Goal: Task Accomplishment & Management: Complete application form

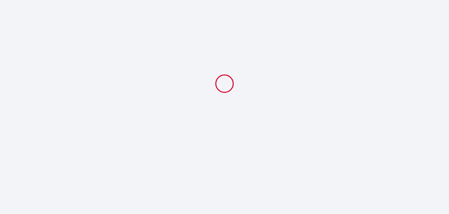
select select
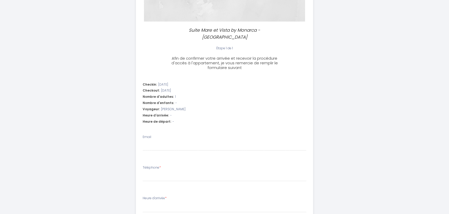
scroll to position [104, 0]
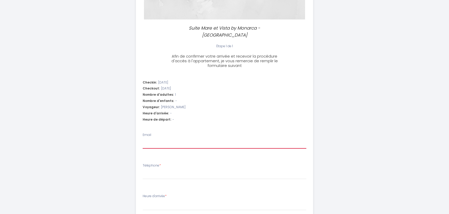
click at [166, 139] on input "Email" at bounding box center [225, 143] width 164 height 9
type input "[EMAIL_ADDRESS][DOMAIN_NAME]"
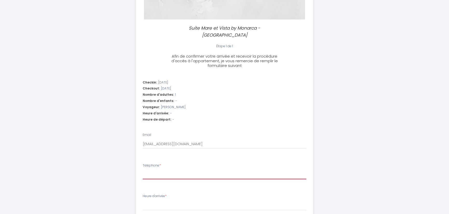
type input "3391347447"
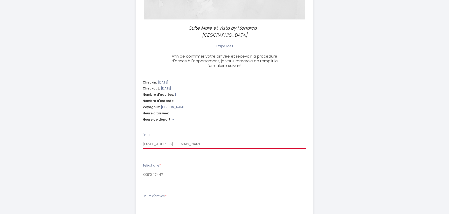
select select
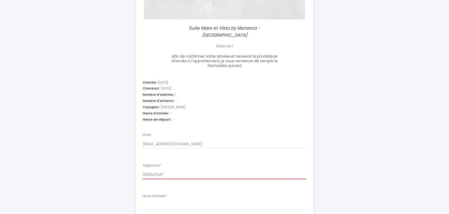
click at [145, 170] on input "3391347447" at bounding box center [225, 174] width 164 height 9
type input "03391347447"
select select
type input "003391347447"
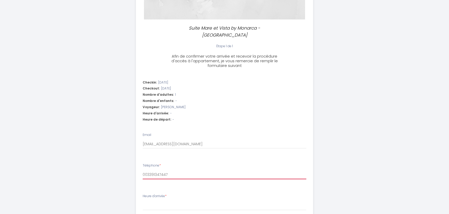
select select
type input "0033391347447"
select select
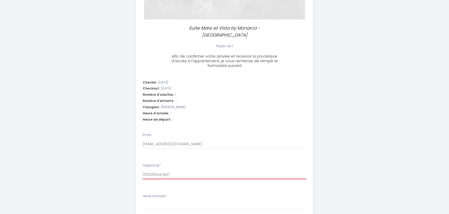
type input "00393391347447"
select select
type input "0039 3391347447"
select select
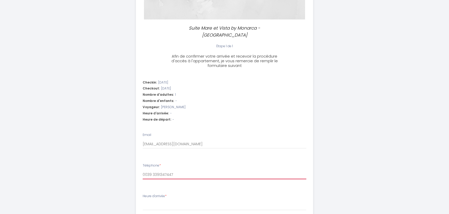
select select
click at [159, 170] on input "0039 3391347447" at bounding box center [225, 174] width 164 height 9
type input "0039 339 1347447"
select select
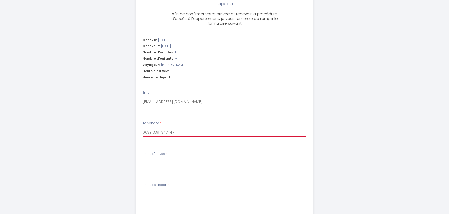
scroll to position [156, 0]
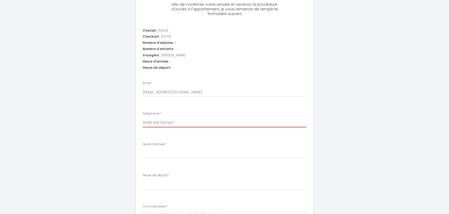
type input "0039 339 1347447"
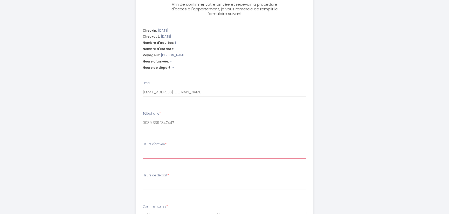
click at [169, 149] on select "15:00 15:30 16:00 16:30 17:00 17:30 18:00 18:30 19:00 19:30 20:00 20:30 21:00 2…" at bounding box center [225, 154] width 164 height 10
select select "19:30"
click at [143, 149] on select "15:00 15:30 16:00 16:30 17:00 17:30 18:00 18:30 19:00 19:30 20:00 20:30 21:00 2…" at bounding box center [225, 154] width 164 height 10
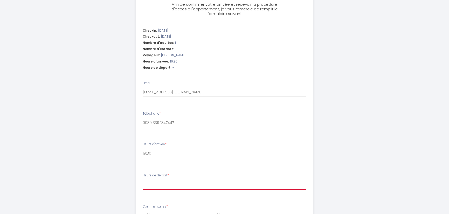
click at [166, 180] on select "00:00 00:30 01:00 01:30 02:00 02:30 03:00 03:30 04:00 04:30 05:00 05:30 06:00 0…" at bounding box center [225, 185] width 164 height 10
select select "09:30"
click at [143, 180] on select "00:00 00:30 01:00 01:30 02:00 02:30 03:00 03:30 04:00 04:30 05:00 05:30 06:00 0…" at bounding box center [225, 185] width 164 height 10
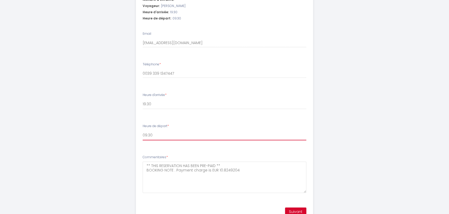
scroll to position [221, 0]
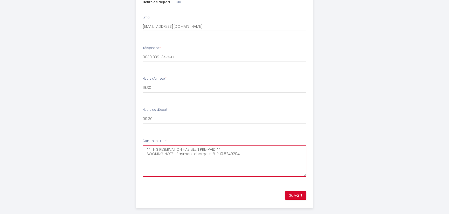
click at [200, 145] on textarea "** THIS RESERVATION HAS BEEN PRE-PAID ** BOOKING NOTE : Payment charge is EUR 1…" at bounding box center [225, 160] width 164 height 31
click at [219, 145] on textarea "** THIS RESERVATION HAS BEEN PRE-PAID ** BOOKING NOTE : Payment charge is EUR 1…" at bounding box center [225, 160] width 164 height 31
click at [251, 149] on textarea "** THIS RESERVATION HAS BEEN PRE-PAID ** BOOKING NOTE : Payment charge is EUR 1…" at bounding box center [225, 160] width 164 height 31
click at [248, 149] on textarea "** THIS RESERVATION HAS BEEN PRE-PAID ** BOOKING NOTE : Payment charge is EUR 1…" at bounding box center [225, 160] width 164 height 31
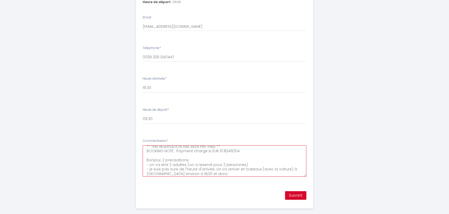
click at [164, 153] on textarea "** THIS RESERVATION HAS BEEN PRE-PAID ** BOOKING NOTE : Payment charge is EUR 1…" at bounding box center [225, 160] width 164 height 31
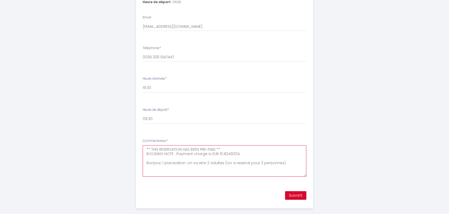
type textarea "** THIS RESERVATION HAS BEEN PRE-PAID ** BOOKING NOTE : Payment charge is EUR 1…"
click at [298, 191] on button "Suivant" at bounding box center [295, 195] width 21 height 9
click at [294, 191] on button "Suivant" at bounding box center [295, 195] width 21 height 9
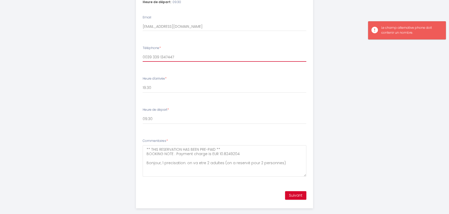
click at [152, 52] on input "0039 339 1347447" at bounding box center [225, 56] width 164 height 9
click at [158, 52] on input "0039339 1347447" at bounding box center [225, 56] width 164 height 9
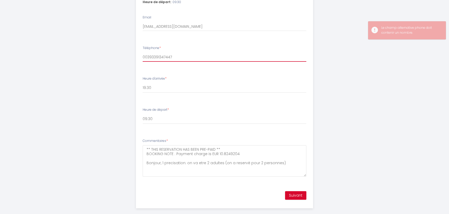
type input "00393391347447"
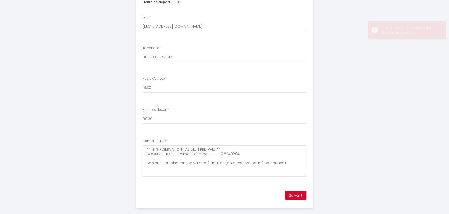
click at [297, 191] on button "Suivant" at bounding box center [295, 195] width 21 height 9
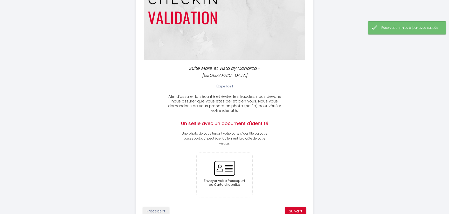
scroll to position [79, 0]
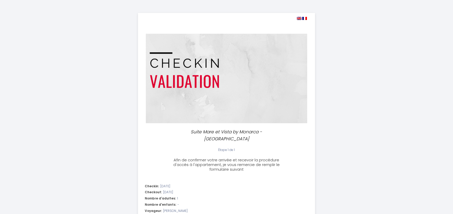
select select "19:30"
select select "09:30"
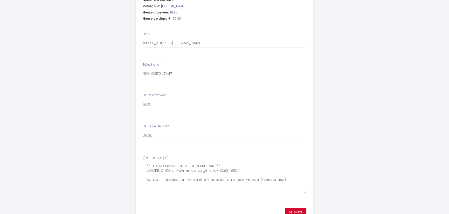
scroll to position [195, 0]
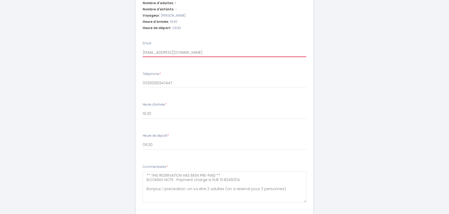
click at [192, 48] on input "[EMAIL_ADDRESS][DOMAIN_NAME]" at bounding box center [225, 52] width 164 height 9
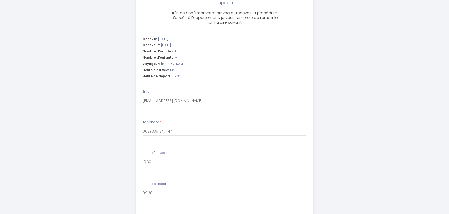
scroll to position [144, 0]
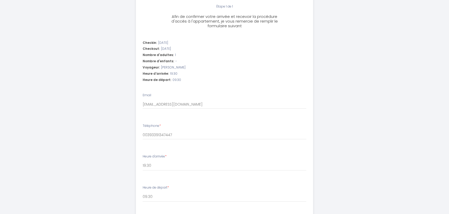
click at [205, 19] on h3 "Afin de confirmer votre arrivée et recevoir la procédure d'accès à l'appartemen…" at bounding box center [224, 21] width 115 height 14
click at [224, 14] on span "Afin de confirmer votre arrivée et recevoir la procédure d'accès à l'appartemen…" at bounding box center [224, 21] width 106 height 15
drag, startPoint x: 244, startPoint y: 9, endPoint x: 258, endPoint y: 10, distance: 14.0
click at [244, 14] on span "Afin de confirmer votre arrivée et recevoir la procédure d'accès à l'appartemen…" at bounding box center [224, 21] width 106 height 15
click at [258, 14] on span "Afin de confirmer votre arrivée et recevoir la procédure d'accès à l'appartemen…" at bounding box center [224, 21] width 106 height 15
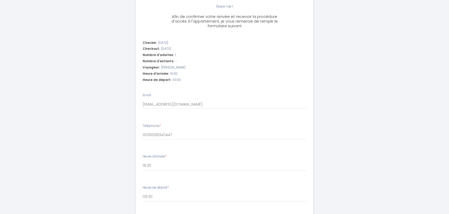
click at [227, 14] on span "Afin de confirmer votre arrivée et recevoir la procédure d'accès à l'appartemen…" at bounding box center [224, 21] width 106 height 15
click at [228, 15] on span "Afin de confirmer votre arrivée et recevoir la procédure d'accès à l'appartemen…" at bounding box center [224, 21] width 106 height 15
click at [229, 17] on span "Afin de confirmer votre arrivée et recevoir la procédure d'accès à l'appartemen…" at bounding box center [224, 21] width 106 height 15
click at [158, 100] on input "[EMAIL_ADDRESS][DOMAIN_NAME]" at bounding box center [225, 104] width 164 height 9
